Goal: Transaction & Acquisition: Book appointment/travel/reservation

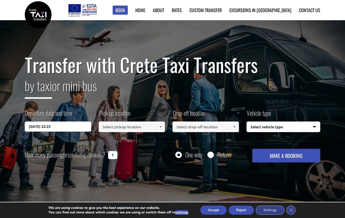
click at [51, 125] on input "[DATE] 22:23" at bounding box center [58, 126] width 66 height 10
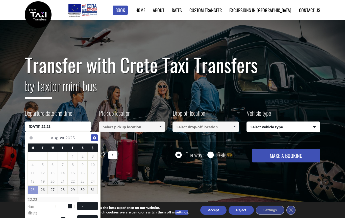
click at [94, 138] on span "Next" at bounding box center [94, 138] width 4 height 4
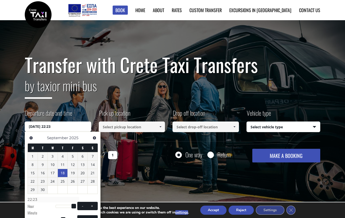
click at [63, 170] on link "18" at bounding box center [63, 173] width 10 height 8
click at [32, 181] on link "22" at bounding box center [33, 181] width 10 height 8
click at [63, 170] on link "18" at bounding box center [63, 173] width 10 height 8
type input "[DATE] 00:00"
click at [151, 128] on input at bounding box center [132, 126] width 66 height 11
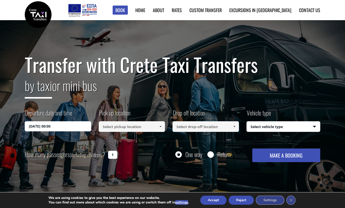
click at [141, 131] on input at bounding box center [132, 126] width 66 height 11
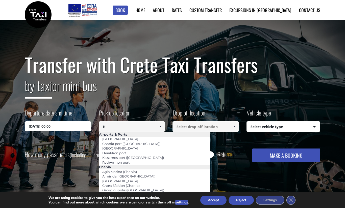
click at [127, 149] on link "[GEOGRAPHIC_DATA]" at bounding box center [120, 148] width 42 height 7
type input "[GEOGRAPHIC_DATA]"
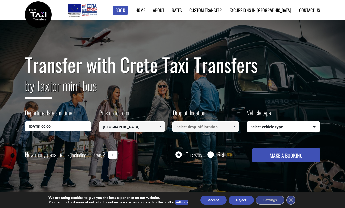
click at [210, 126] on input at bounding box center [205, 126] width 66 height 11
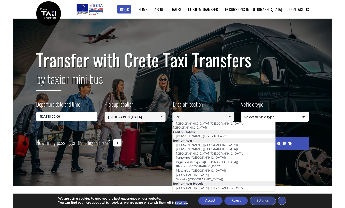
scroll to position [173, 0]
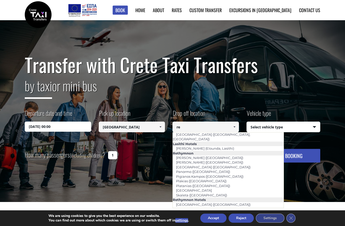
click at [217, 201] on link "[GEOGRAPHIC_DATA] ([GEOGRAPHIC_DATA])" at bounding box center [213, 204] width 81 height 7
type input "[GEOGRAPHIC_DATA] ([GEOGRAPHIC_DATA])"
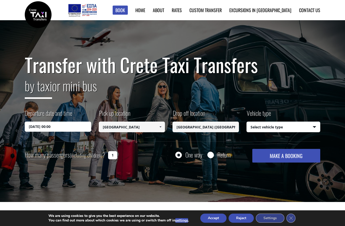
click at [294, 126] on select "Select vehicle type Taxi (4 passengers) Mercedes E Class Mini Van (7 passengers…" at bounding box center [283, 127] width 73 height 11
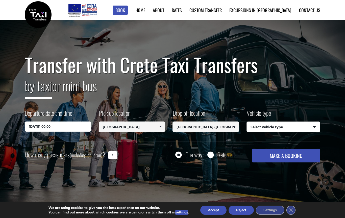
select select "540"
click at [209, 156] on input "Return" at bounding box center [210, 155] width 6 height 6
radio input "true"
type input "[GEOGRAPHIC_DATA] ([GEOGRAPHIC_DATA])"
type input "[GEOGRAPHIC_DATA]"
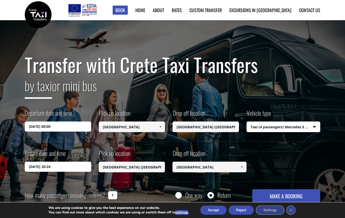
click at [30, 169] on input "[DATE] 20:24" at bounding box center [58, 166] width 66 height 10
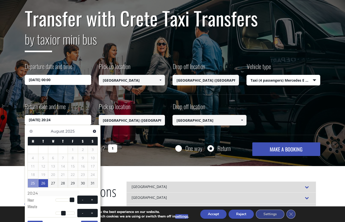
scroll to position [46, 0]
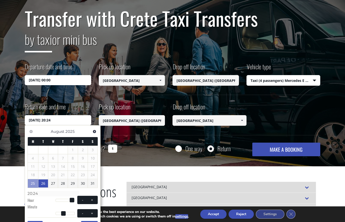
click at [97, 131] on link "Next" at bounding box center [94, 131] width 7 height 7
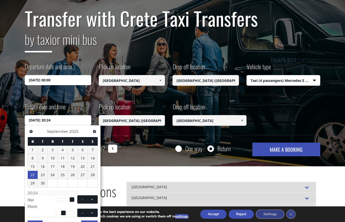
click at [33, 173] on link "22" at bounding box center [33, 175] width 10 height 8
type input "[DATE] 20:24"
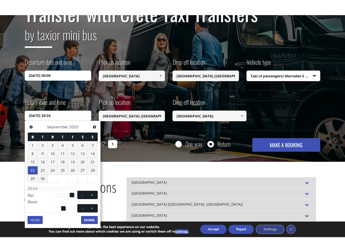
scroll to position [69, 0]
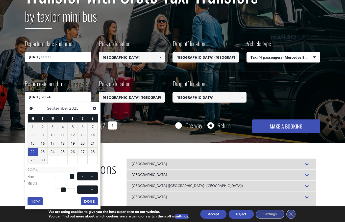
click at [93, 203] on button "Done" at bounding box center [89, 202] width 17 height 8
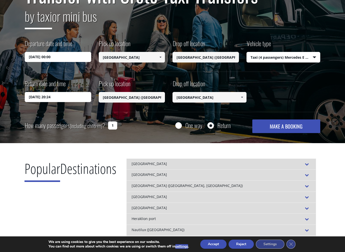
click at [294, 125] on button "MAKE A BOOKING" at bounding box center [286, 127] width 68 height 14
